Goal: Transaction & Acquisition: Purchase product/service

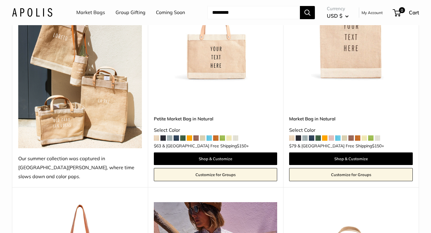
scroll to position [141, 0]
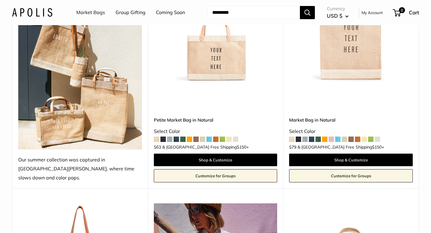
click at [223, 136] on span at bounding box center [221, 138] width 5 height 5
